Goal: Task Accomplishment & Management: Complete application form

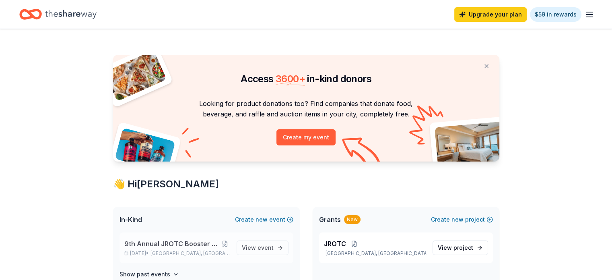
click at [170, 248] on span "9th Annual JROTC Booster Club Holiday Bazaar" at bounding box center [172, 244] width 96 height 10
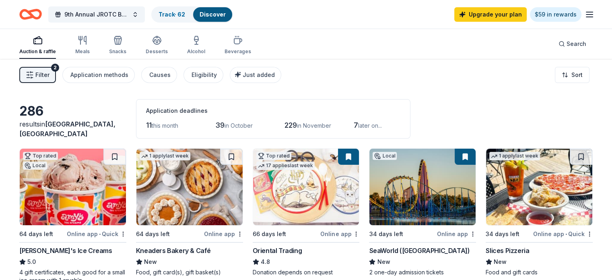
click at [50, 75] on span "Filter" at bounding box center [42, 75] width 14 height 10
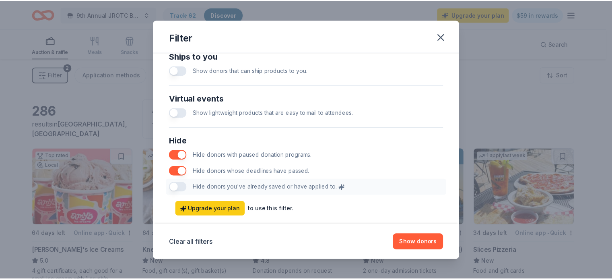
scroll to position [412, 0]
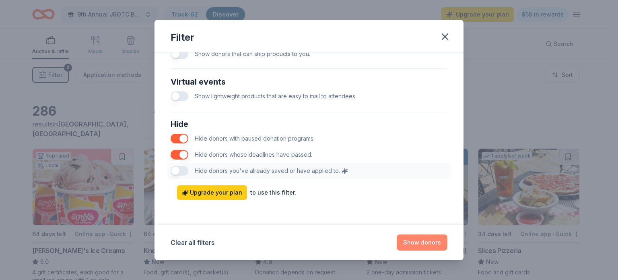
click at [418, 240] on button "Show donors" at bounding box center [422, 242] width 51 height 16
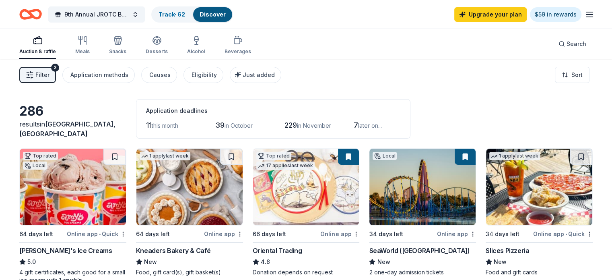
scroll to position [40, 0]
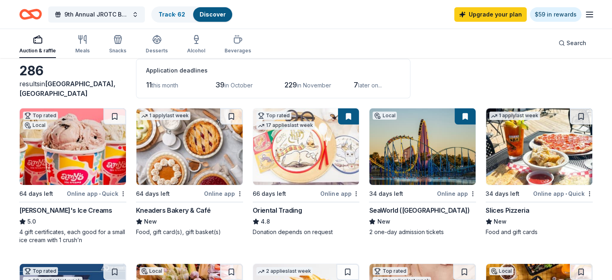
click at [410, 173] on img at bounding box center [423, 146] width 106 height 76
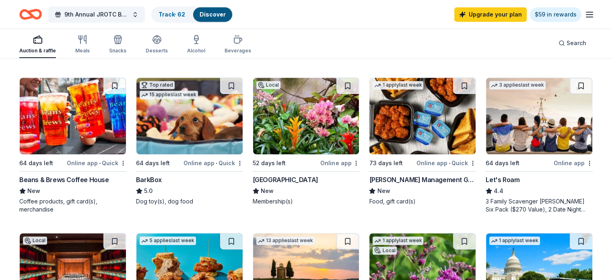
scroll to position [369, 0]
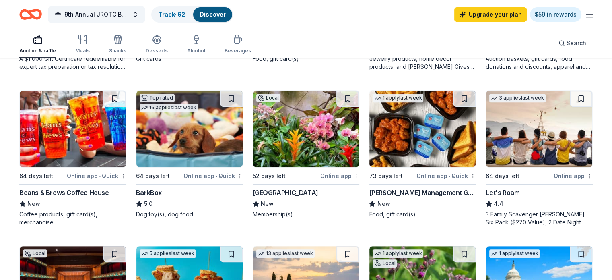
click at [81, 191] on div "Beans & Brews Coffee House" at bounding box center [64, 193] width 90 height 10
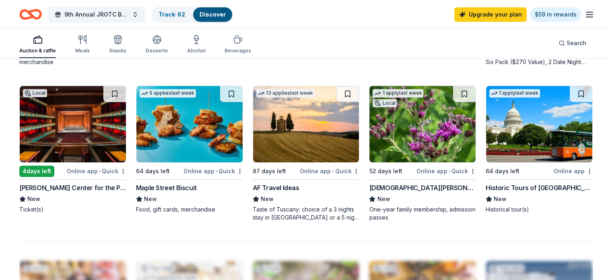
scroll to position [530, 0]
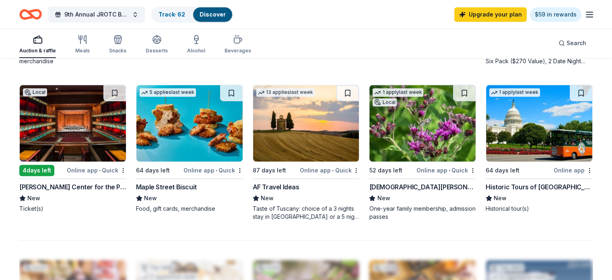
click at [502, 145] on img at bounding box center [539, 123] width 106 height 76
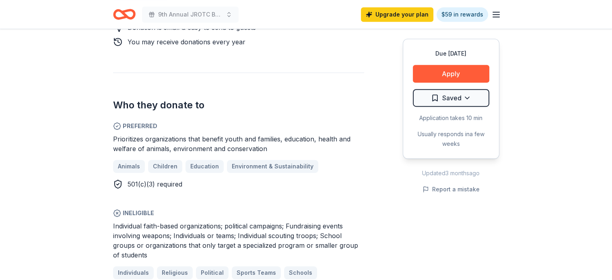
scroll to position [443, 0]
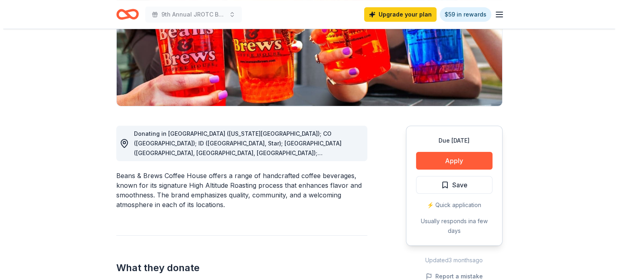
scroll to position [121, 0]
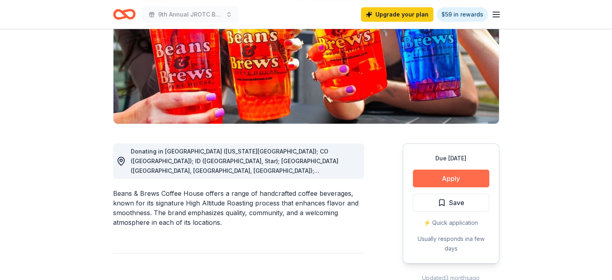
click at [446, 178] on button "Apply" at bounding box center [451, 178] width 76 height 18
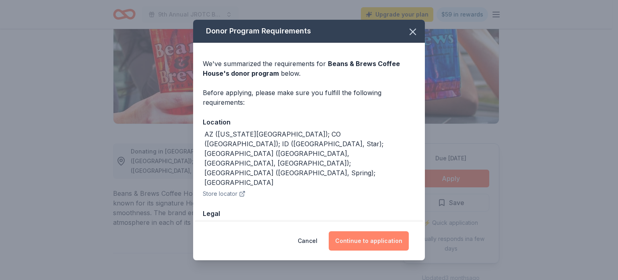
click at [363, 240] on button "Continue to application" at bounding box center [369, 240] width 80 height 19
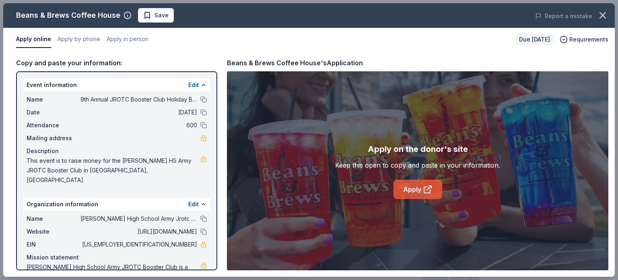
click at [419, 186] on link "Apply" at bounding box center [418, 189] width 49 height 19
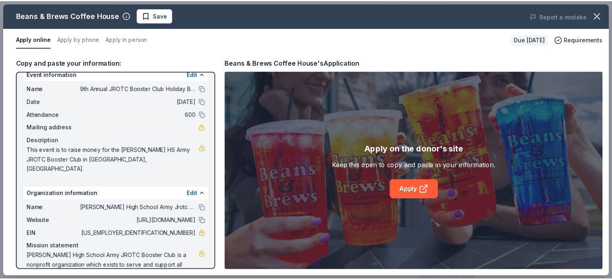
scroll to position [21, 0]
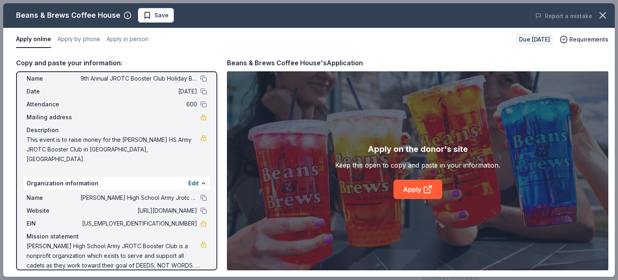
drag, startPoint x: 157, startPoint y: 211, endPoint x: 186, endPoint y: 212, distance: 28.6
click at [186, 219] on span "[US_EMPLOYER_IDENTIFICATION_NUMBER]" at bounding box center [139, 224] width 117 height 10
drag, startPoint x: 191, startPoint y: 212, endPoint x: 158, endPoint y: 212, distance: 33.0
click at [158, 219] on span "26-3308743" at bounding box center [139, 224] width 117 height 10
click at [200, 77] on button at bounding box center [203, 78] width 6 height 6
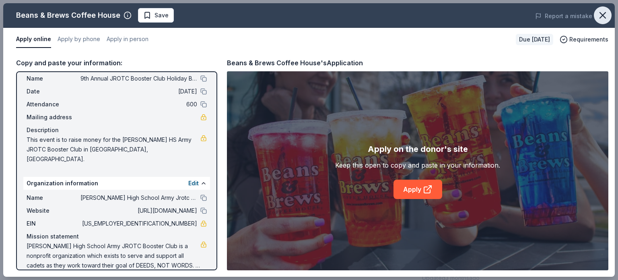
click at [604, 13] on icon "button" at bounding box center [603, 15] width 6 height 6
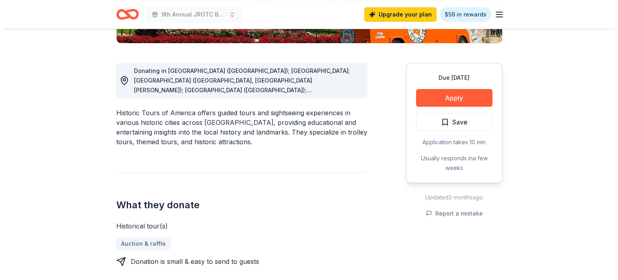
scroll to position [201, 0]
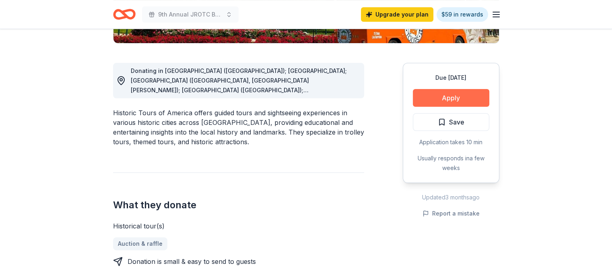
click at [460, 97] on button "Apply" at bounding box center [451, 98] width 76 height 18
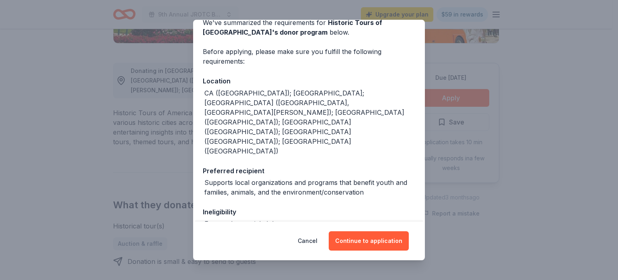
scroll to position [74, 0]
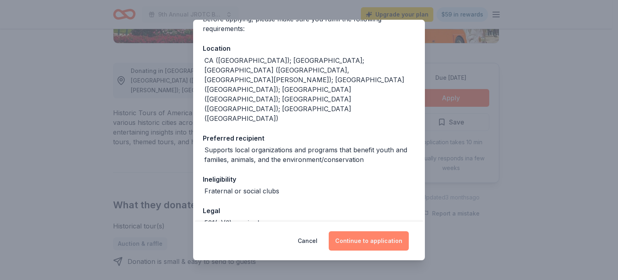
click at [373, 239] on button "Continue to application" at bounding box center [369, 240] width 80 height 19
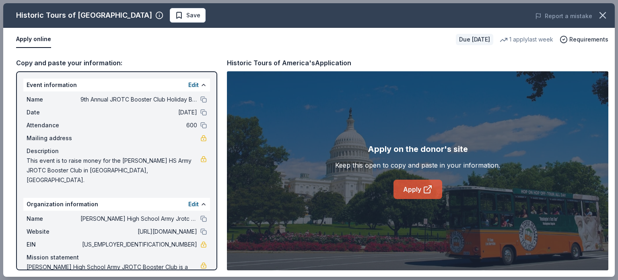
click at [413, 190] on link "Apply" at bounding box center [418, 189] width 49 height 19
click at [200, 98] on button at bounding box center [203, 99] width 6 height 6
click at [200, 228] on button at bounding box center [203, 231] width 6 height 6
click at [179, 239] on span "26-3308743" at bounding box center [139, 244] width 117 height 10
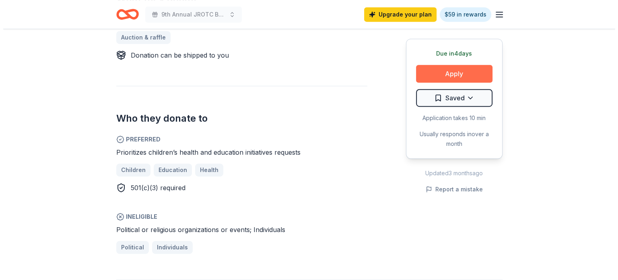
scroll to position [403, 0]
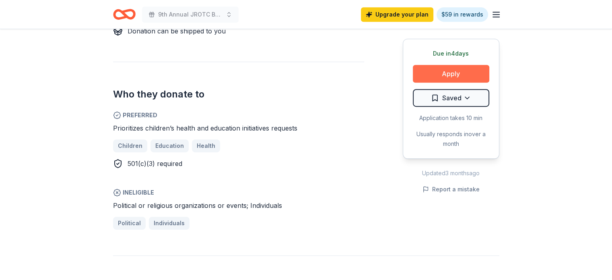
click at [459, 74] on button "Apply" at bounding box center [451, 74] width 76 height 18
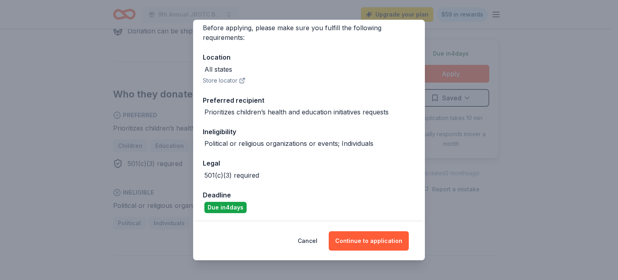
scroll to position [66, 0]
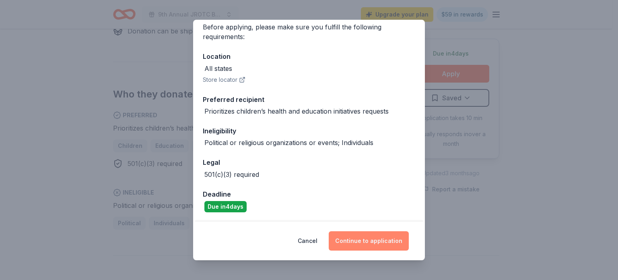
click at [373, 239] on button "Continue to application" at bounding box center [369, 240] width 80 height 19
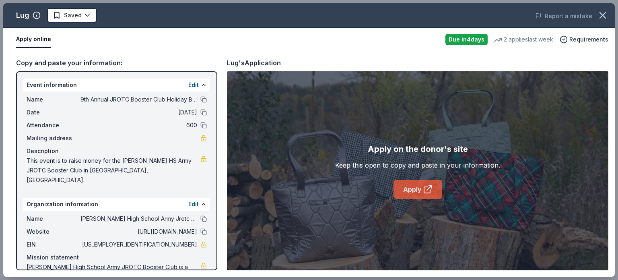
click at [411, 189] on link "Apply" at bounding box center [418, 189] width 49 height 19
click at [200, 228] on button at bounding box center [203, 231] width 6 height 6
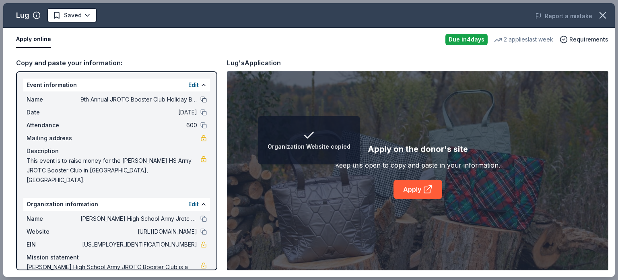
click at [200, 97] on button at bounding box center [203, 99] width 6 height 6
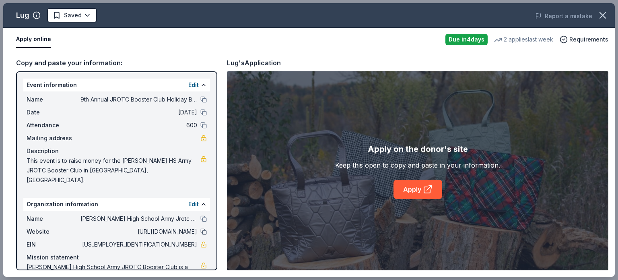
click at [200, 228] on button at bounding box center [203, 231] width 6 height 6
